Goal: Task Accomplishment & Management: Complete application form

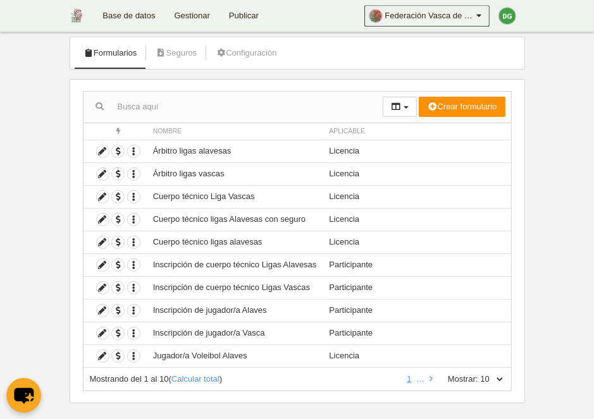
scroll to position [82, 0]
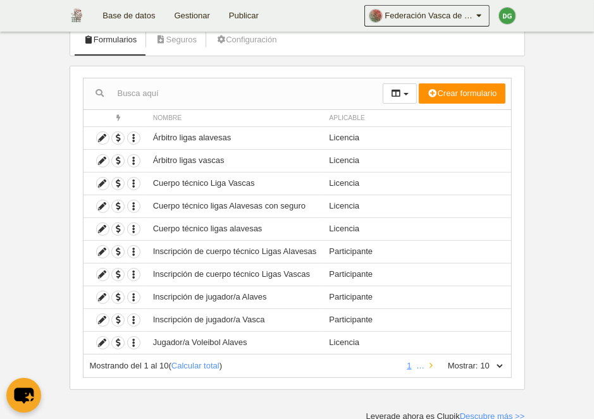
click at [430, 364] on link at bounding box center [431, 365] width 8 height 9
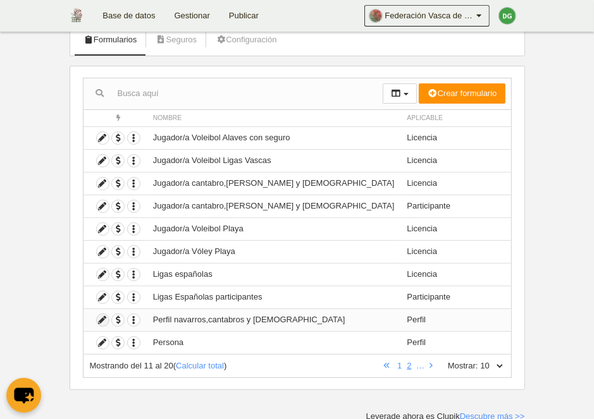
click at [104, 319] on icon at bounding box center [103, 320] width 12 height 12
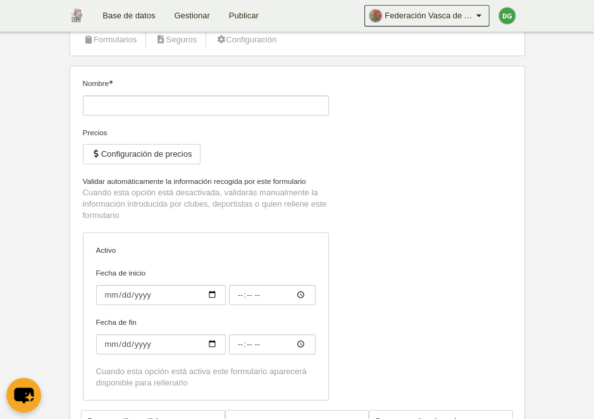
type input "Perfil navarros,cantabros y [DEMOGRAPHIC_DATA]"
checkbox input "true"
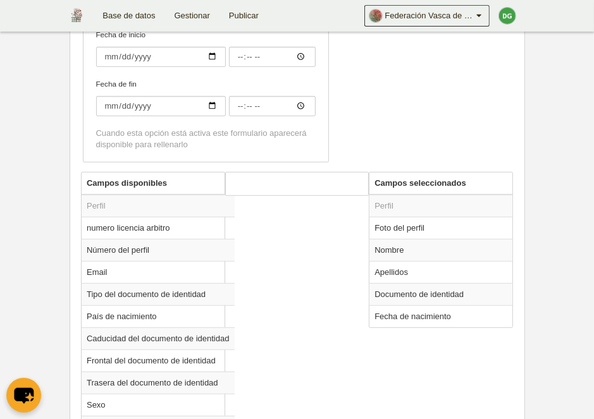
scroll to position [371, 0]
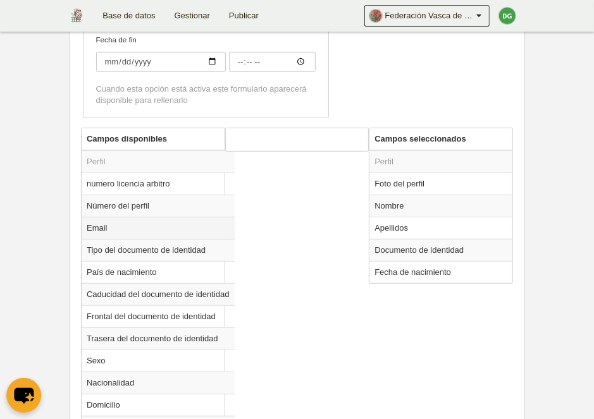
click at [89, 227] on td "Email" at bounding box center [158, 228] width 153 height 22
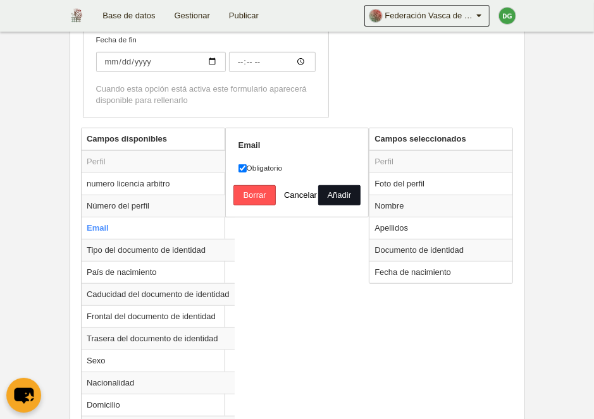
click at [332, 193] on button "Añadir" at bounding box center [339, 195] width 42 height 20
radio input "false"
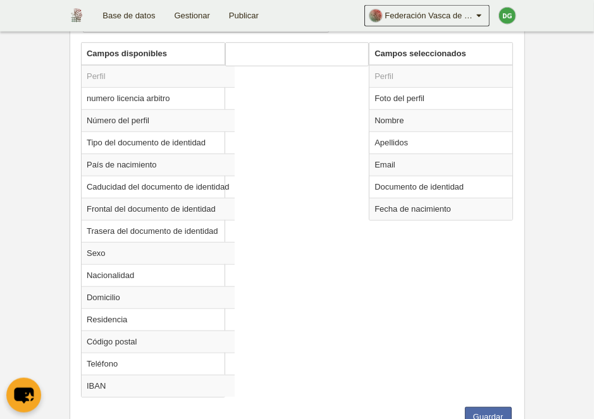
scroll to position [504, 0]
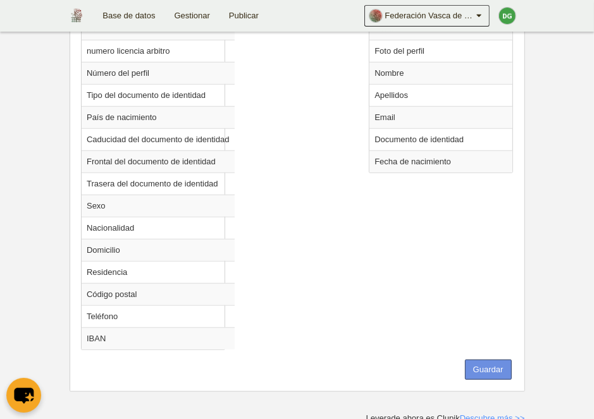
click at [483, 360] on button "Guardar" at bounding box center [488, 370] width 47 height 20
